Goal: Understand process/instructions

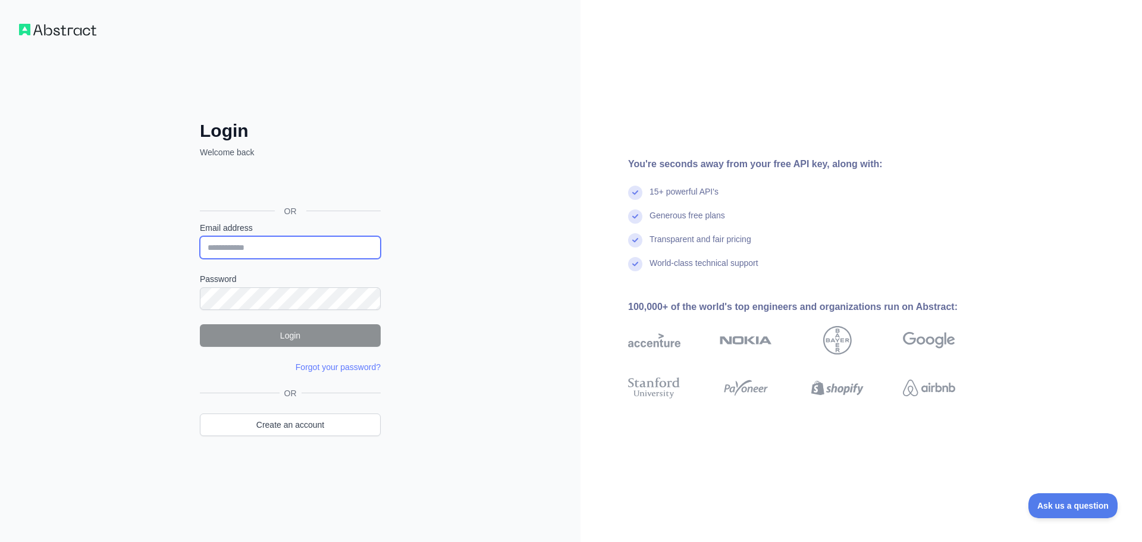
type input "**********"
click at [425, 315] on div "**********" at bounding box center [290, 271] width 580 height 542
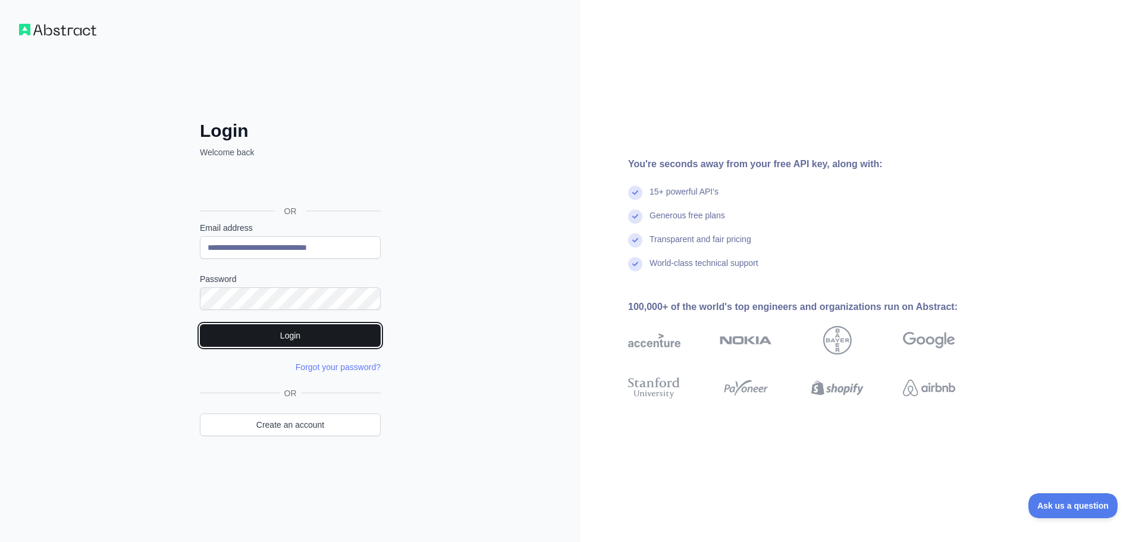
click at [303, 337] on button "Login" at bounding box center [290, 335] width 181 height 23
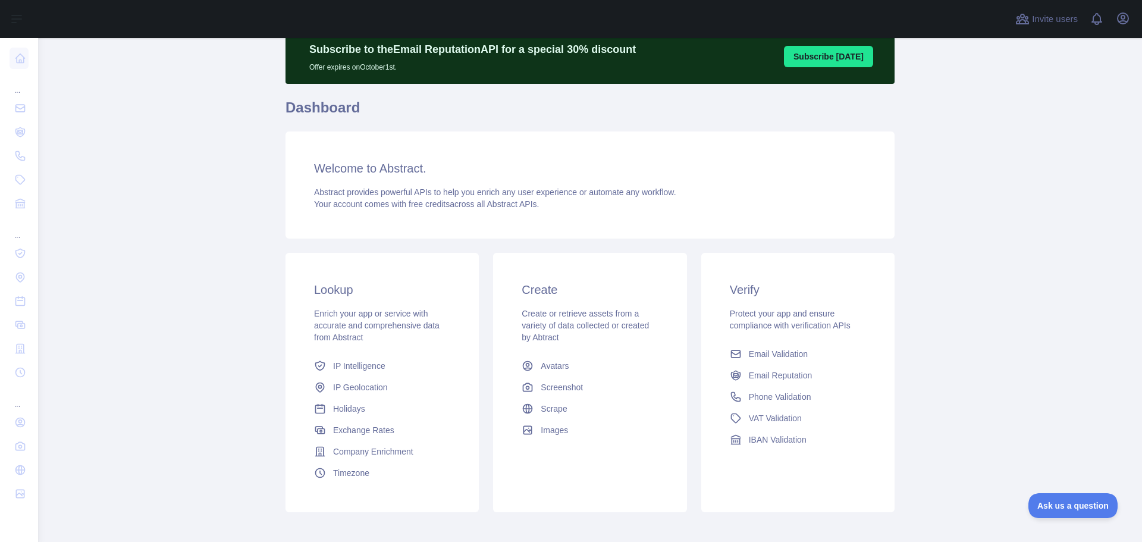
scroll to position [105, 0]
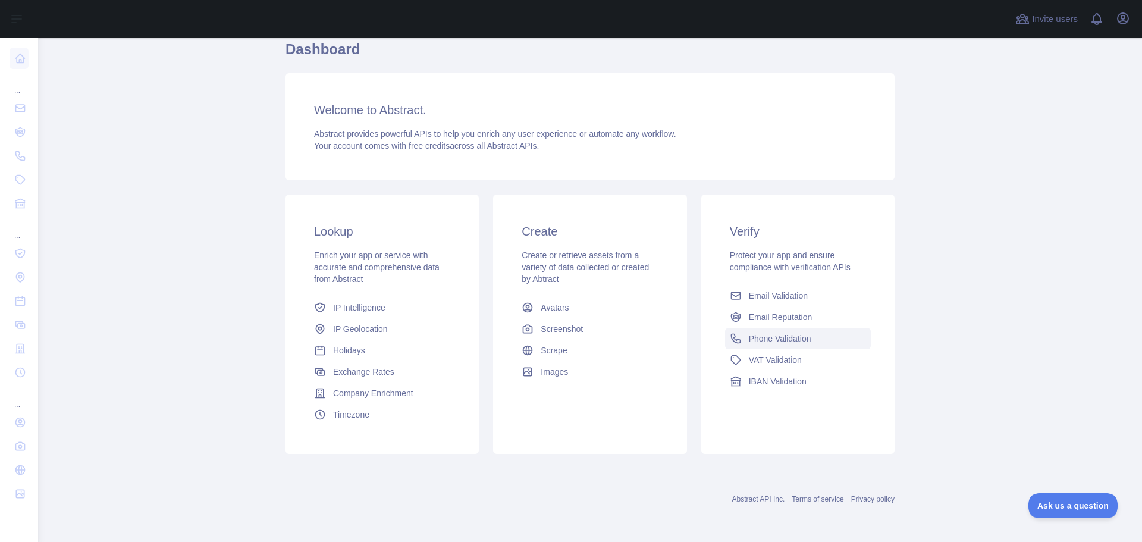
click at [775, 337] on span "Phone Validation" at bounding box center [780, 338] width 62 height 12
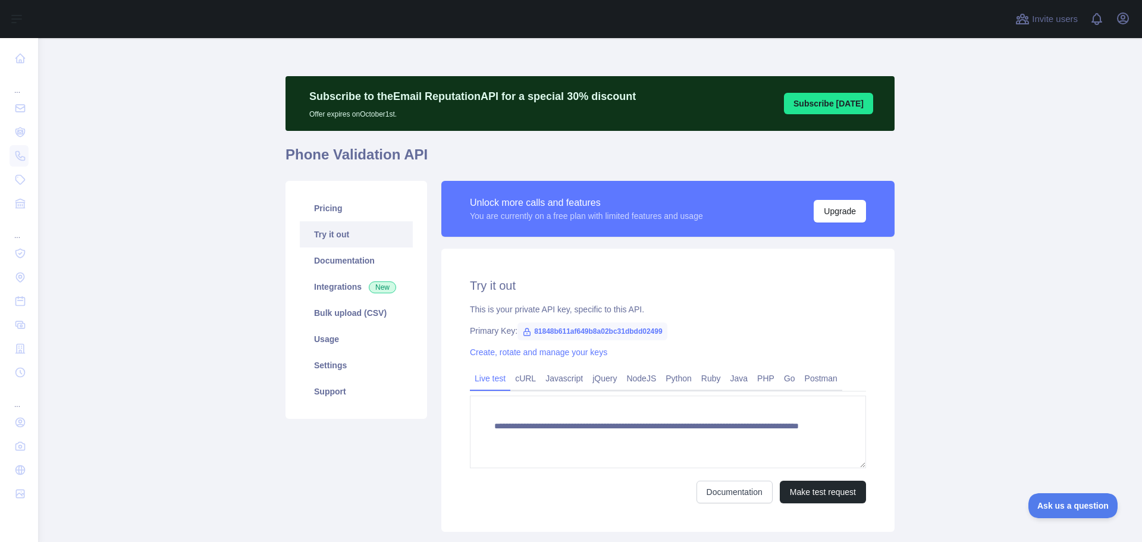
scroll to position [78, 0]
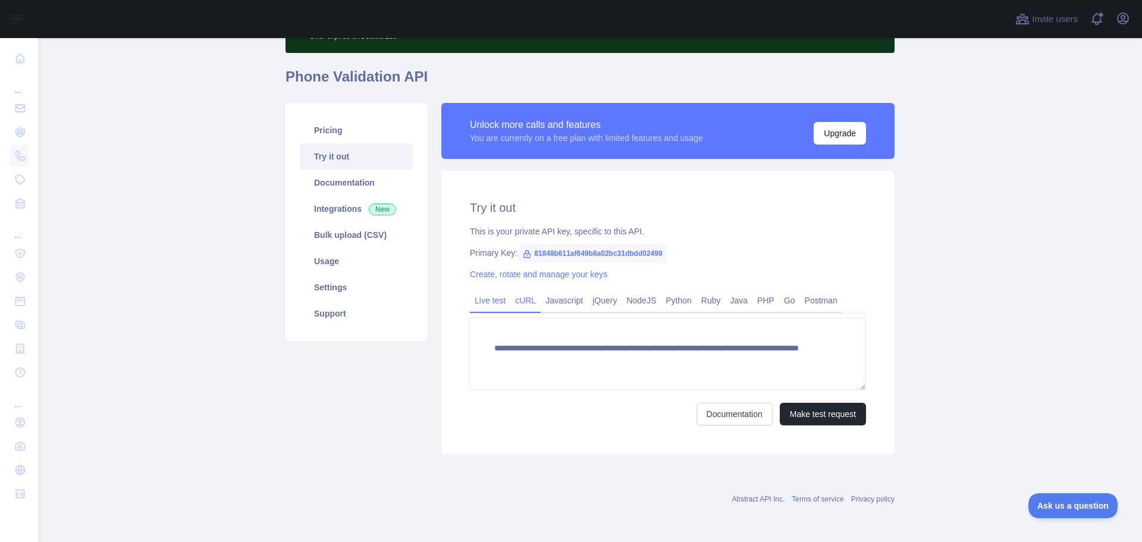
click at [520, 300] on link "cURL" at bounding box center [525, 300] width 30 height 19
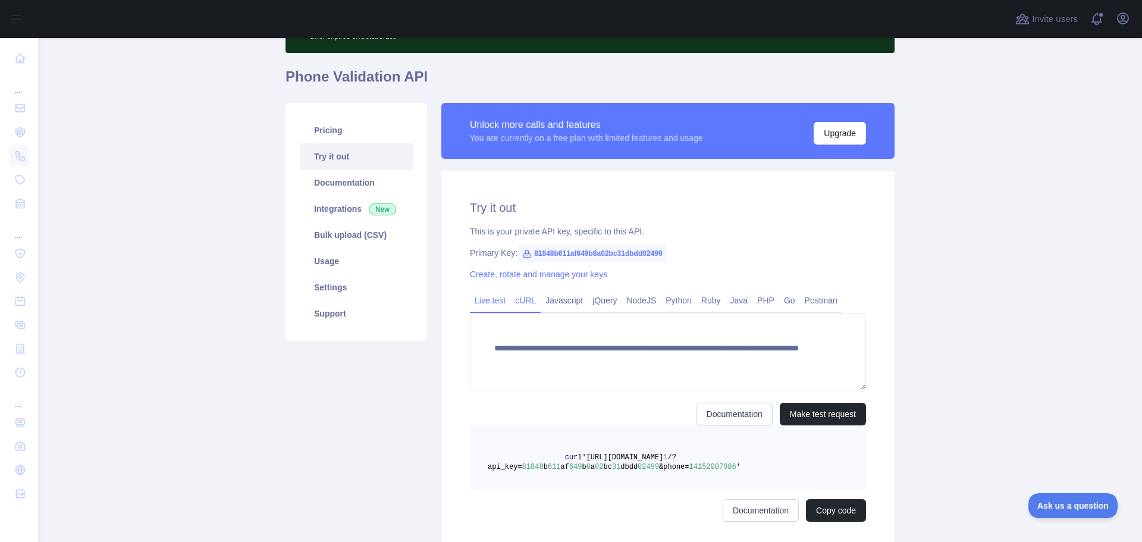
scroll to position [67, 0]
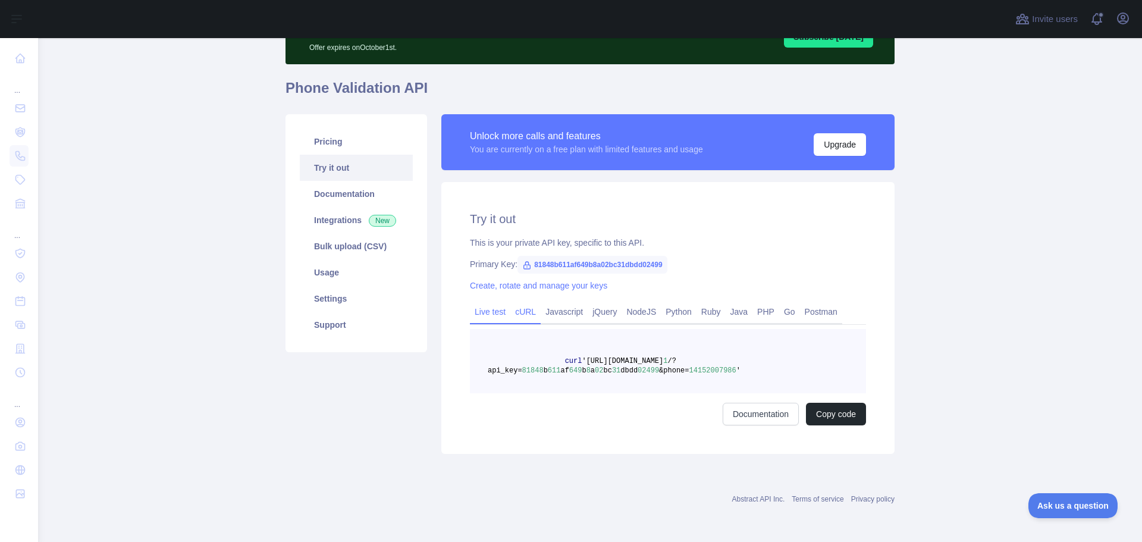
click at [485, 309] on link "Live test" at bounding box center [490, 311] width 40 height 19
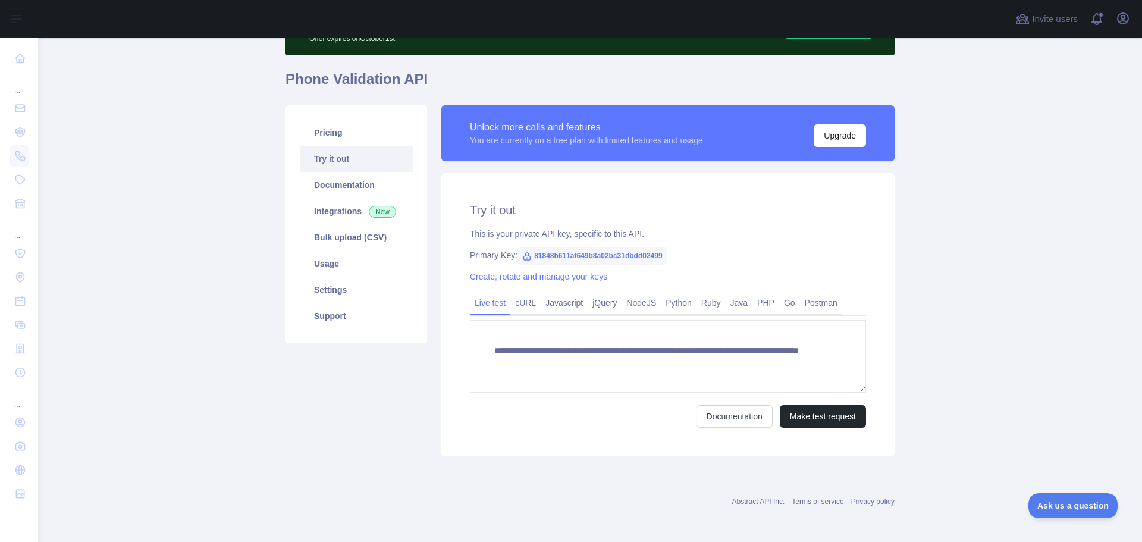
scroll to position [78, 0]
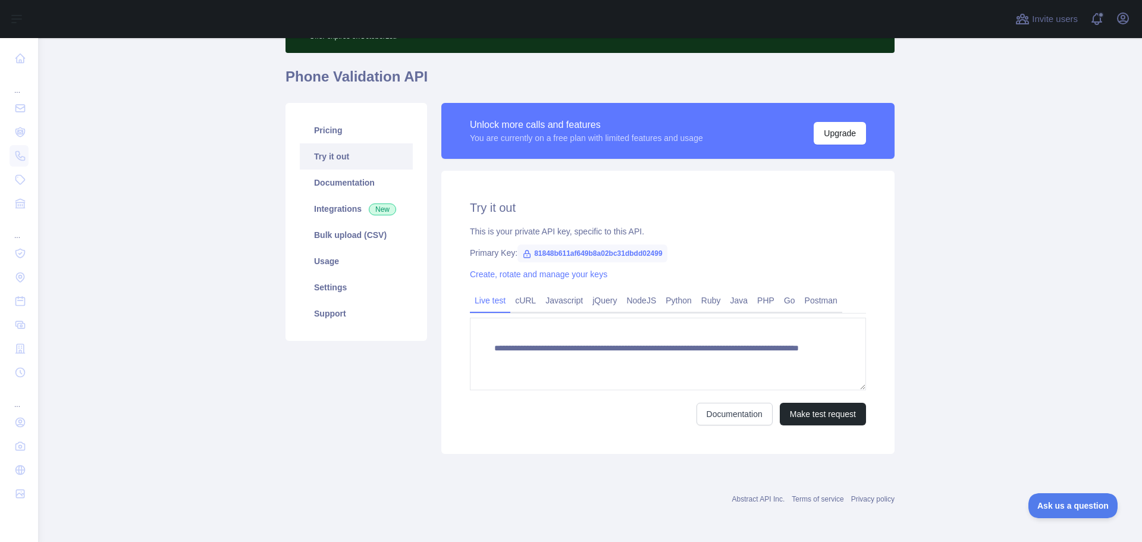
click at [1036, 299] on main "**********" at bounding box center [590, 290] width 1104 height 504
click at [820, 300] on link "Postman" at bounding box center [821, 300] width 42 height 19
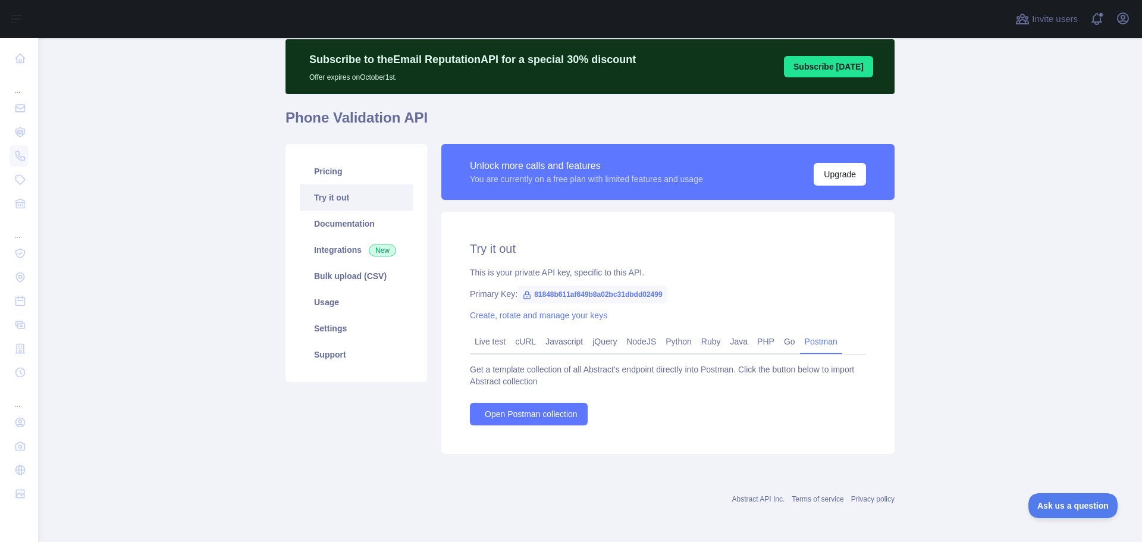
scroll to position [37, 0]
click at [767, 344] on link "PHP" at bounding box center [765, 341] width 27 height 19
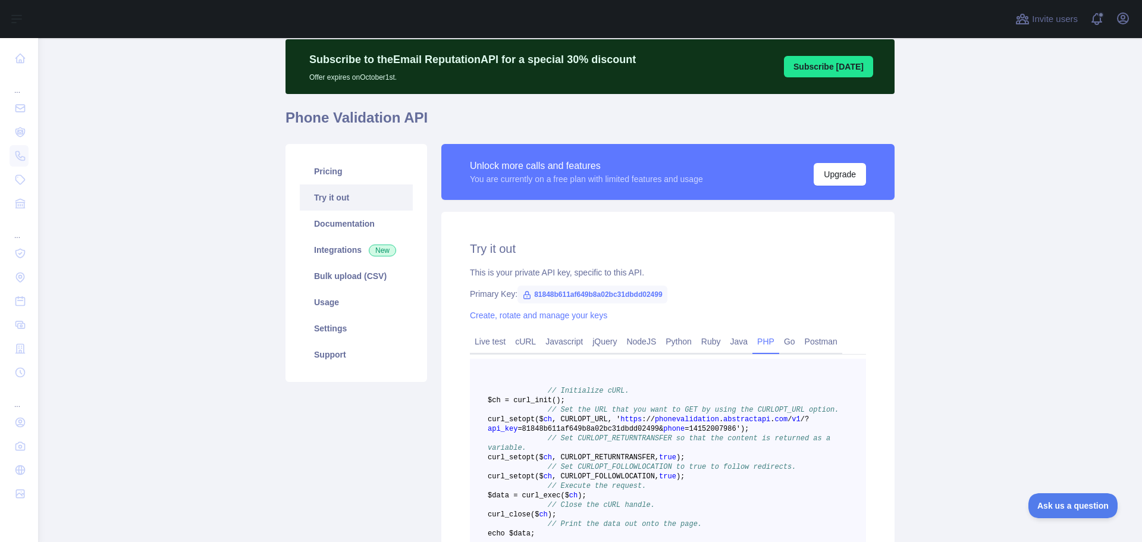
click at [752, 344] on link "PHP" at bounding box center [765, 341] width 27 height 19
click at [731, 344] on link "Java" at bounding box center [739, 341] width 27 height 19
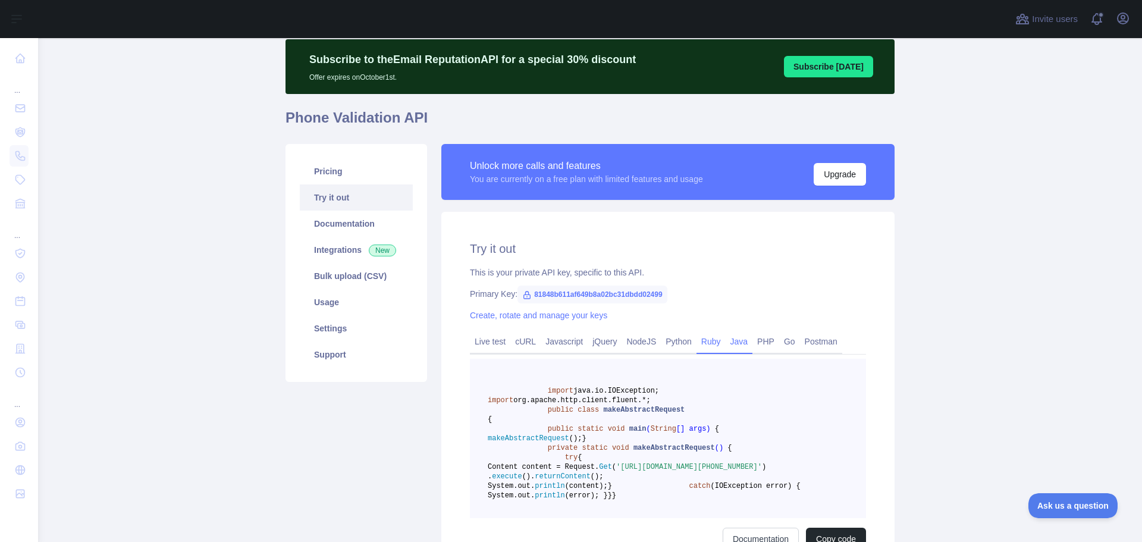
click at [700, 343] on link "Ruby" at bounding box center [710, 341] width 29 height 19
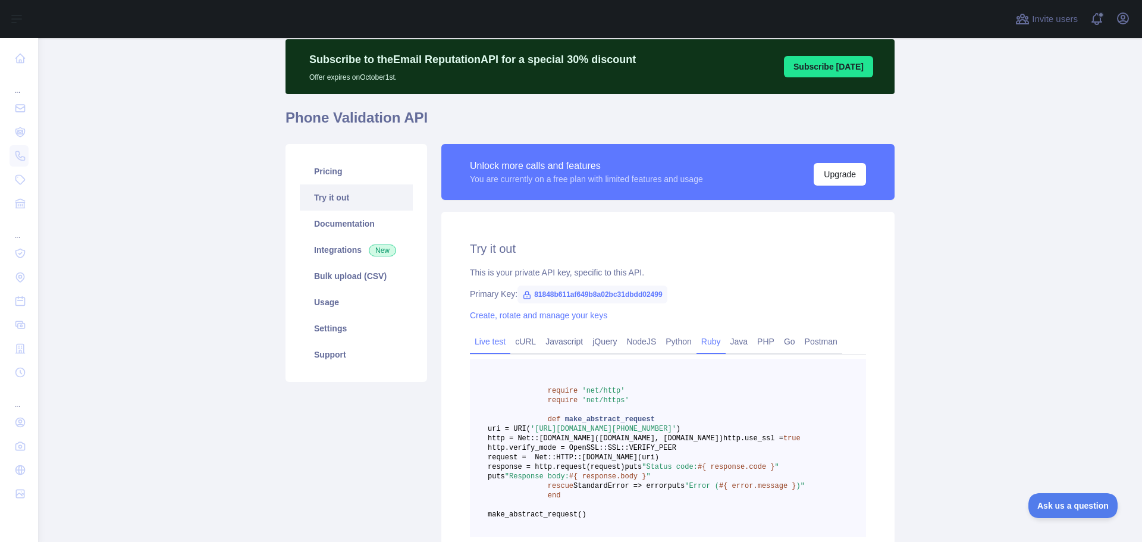
click at [475, 337] on link "Live test" at bounding box center [490, 341] width 40 height 19
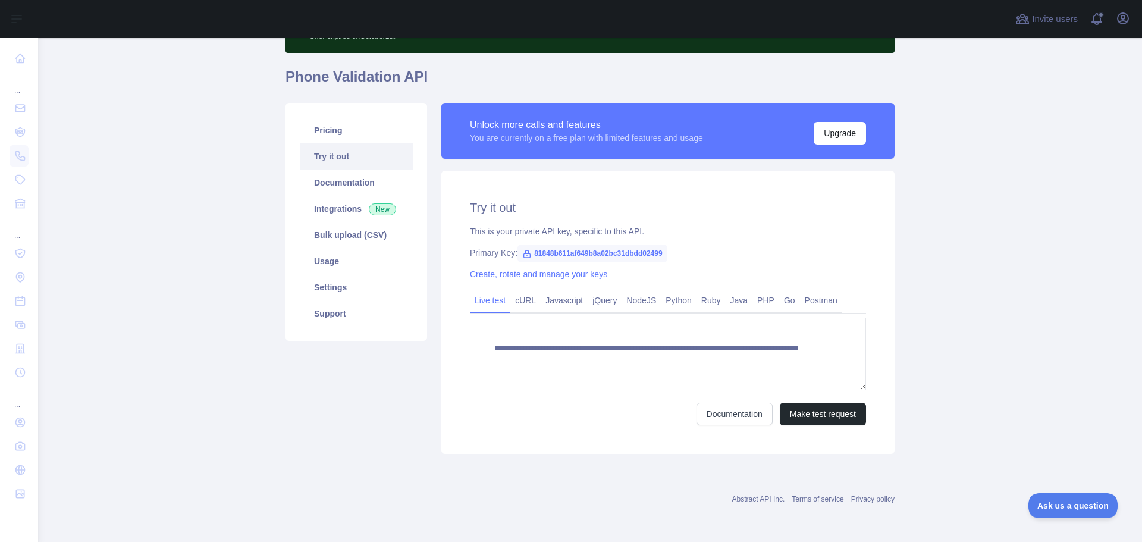
scroll to position [0, 0]
